Goal: Information Seeking & Learning: Check status

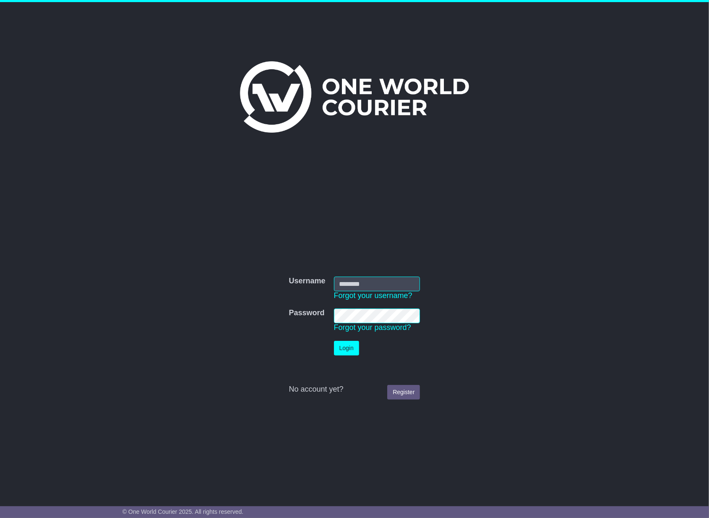
type input "**********"
click at [345, 349] on button "Login" at bounding box center [346, 348] width 25 height 15
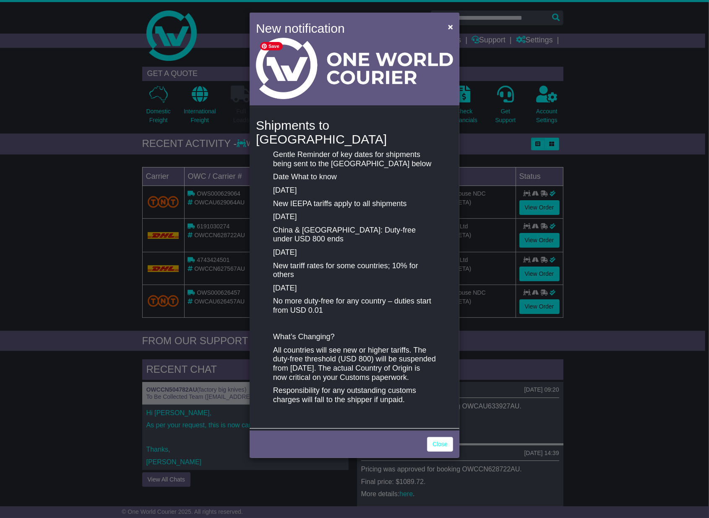
click at [444, 26] on div "×" at bounding box center [448, 28] width 17 height 19
click at [451, 28] on span "×" at bounding box center [450, 27] width 5 height 10
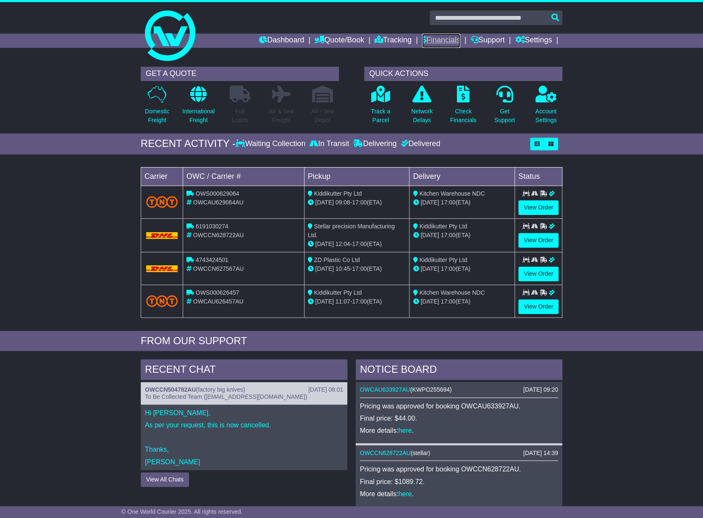
click at [446, 39] on link "Financials" at bounding box center [441, 41] width 38 height 14
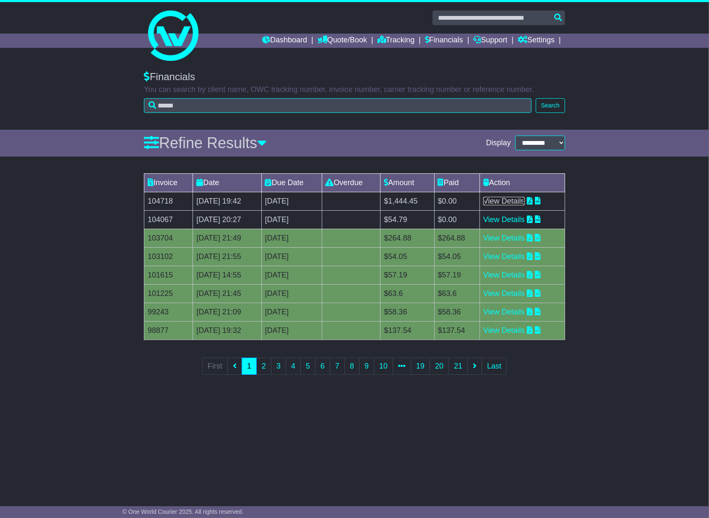
click at [519, 204] on link "View Details" at bounding box center [504, 201] width 42 height 8
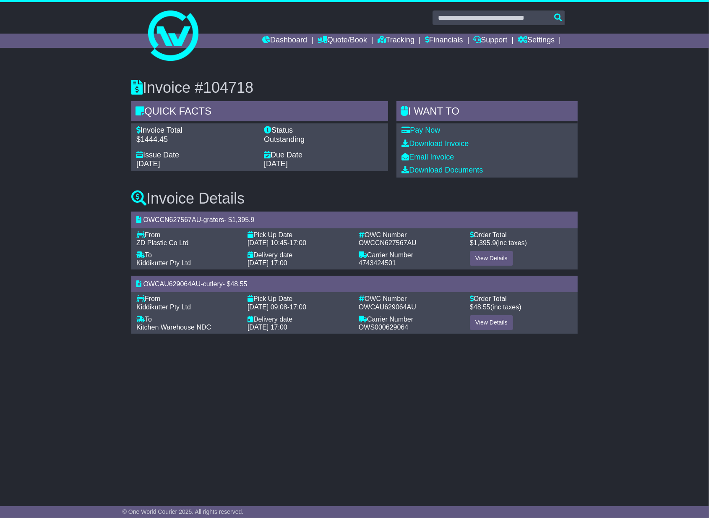
click at [605, 204] on div "Invoice #104718 Quick Facts Invoice Total $1444.45 Status Outstanding Issue Dat…" at bounding box center [354, 204] width 709 height 282
click at [448, 40] on link "Financials" at bounding box center [444, 41] width 38 height 14
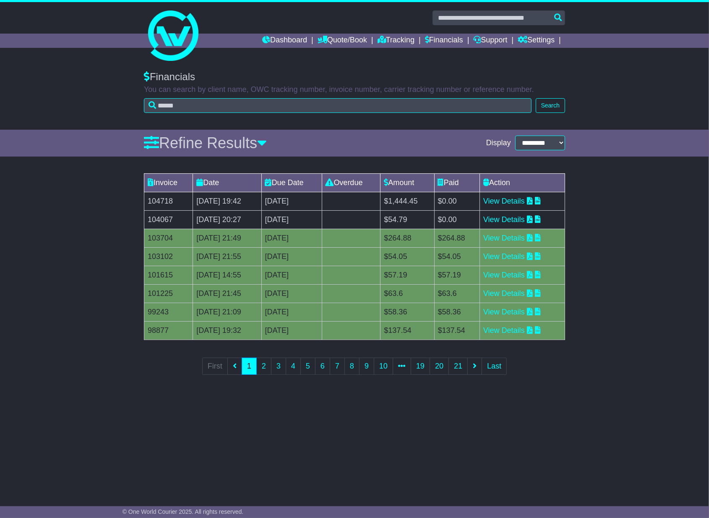
click at [615, 85] on div "Financials You can search by client name, OWC tracking number, invoice number, …" at bounding box center [354, 96] width 709 height 67
